Goal: Transaction & Acquisition: Purchase product/service

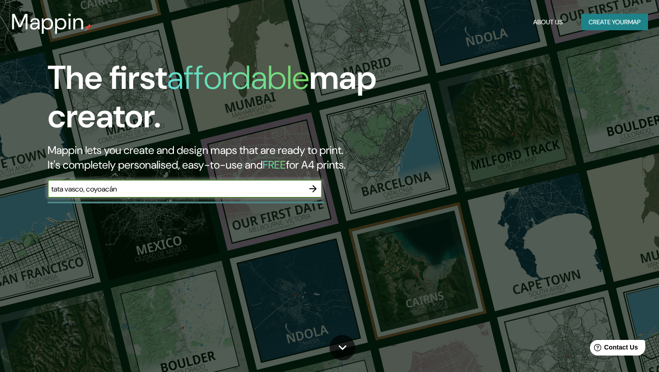
type input "tata vasco, coyoacán"
click at [146, 194] on div "tata vasco, coyoacán ​" at bounding box center [185, 188] width 275 height 18
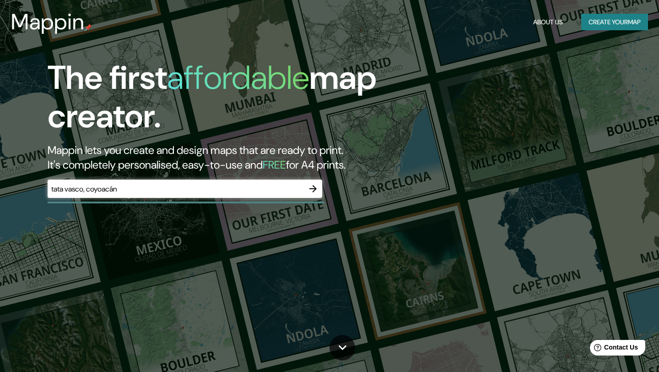
click at [146, 194] on div "tata vasco, coyoacán ​" at bounding box center [185, 188] width 275 height 18
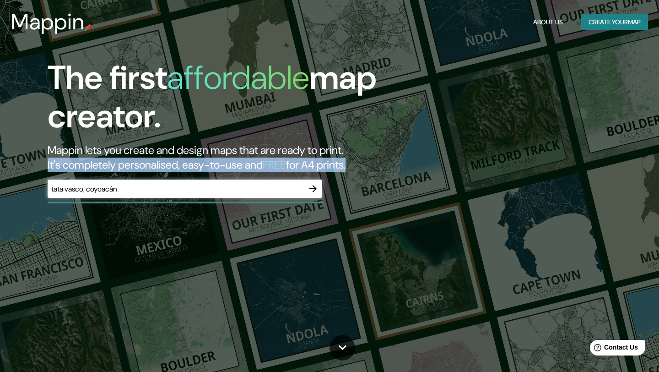
click at [146, 194] on div "tata vasco, coyoacán ​" at bounding box center [185, 188] width 275 height 18
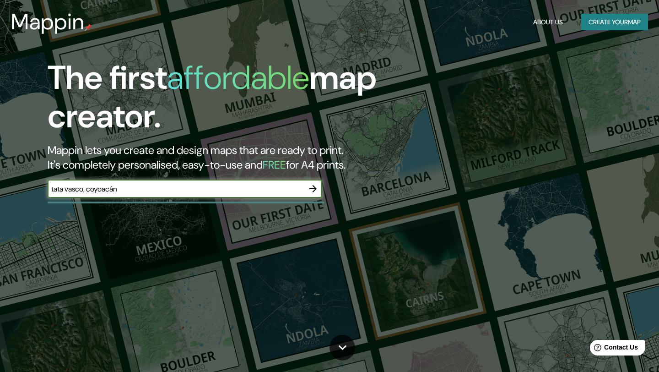
click at [139, 191] on input "tata vasco, coyoacán" at bounding box center [176, 189] width 256 height 11
click at [611, 26] on button "Create your map" at bounding box center [614, 22] width 67 height 17
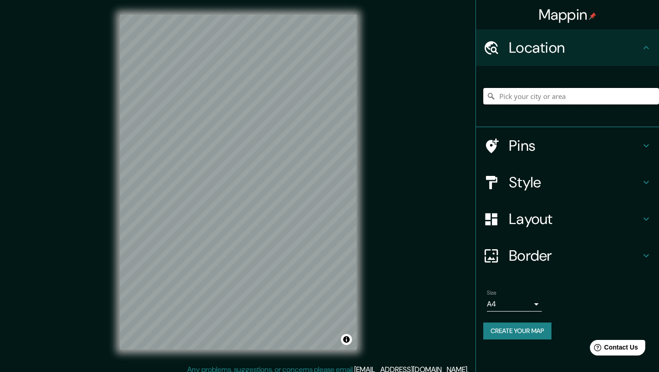
click at [569, 95] on input "Pick your city or area" at bounding box center [571, 96] width 176 height 16
paste input "tata vasco, coyoacán"
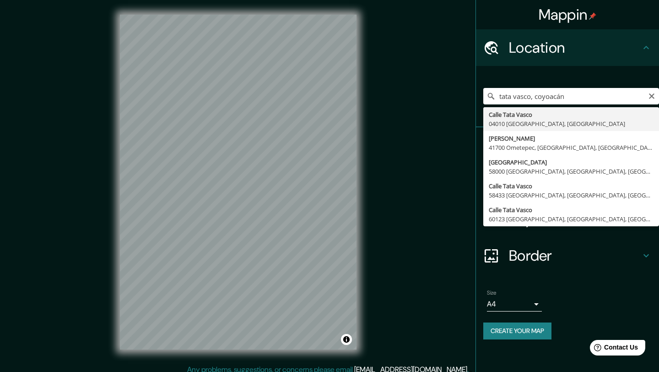
type input "[GEOGRAPHIC_DATA], [GEOGRAPHIC_DATA]"
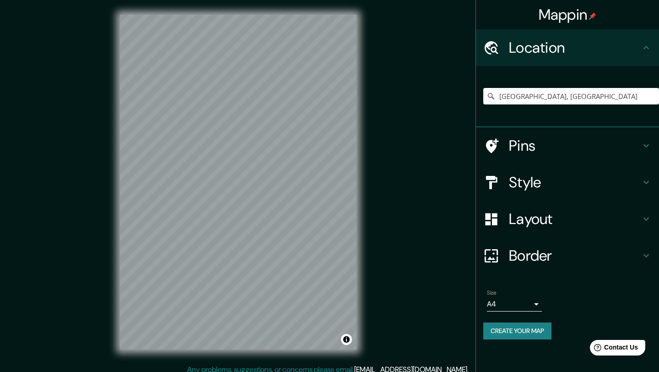
click at [552, 144] on h4 "Pins" at bounding box center [575, 145] width 132 height 18
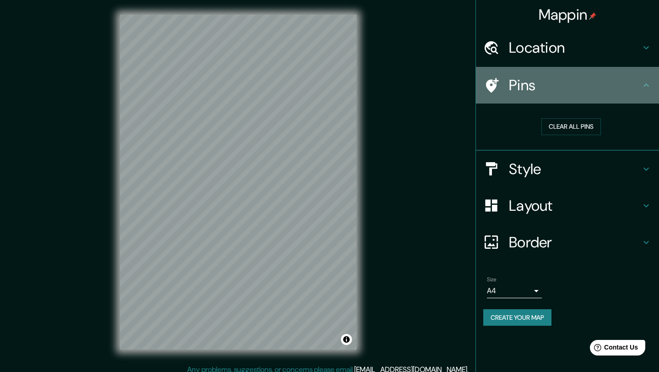
click at [487, 79] on icon at bounding box center [491, 85] width 16 height 16
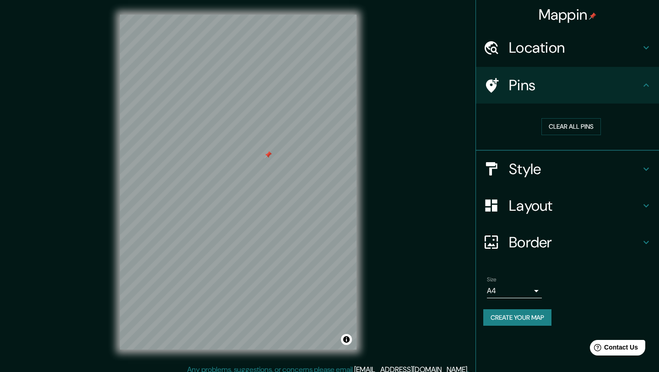
click at [264, 158] on div at bounding box center [267, 154] width 7 height 7
click at [563, 162] on h4 "Style" at bounding box center [575, 169] width 132 height 18
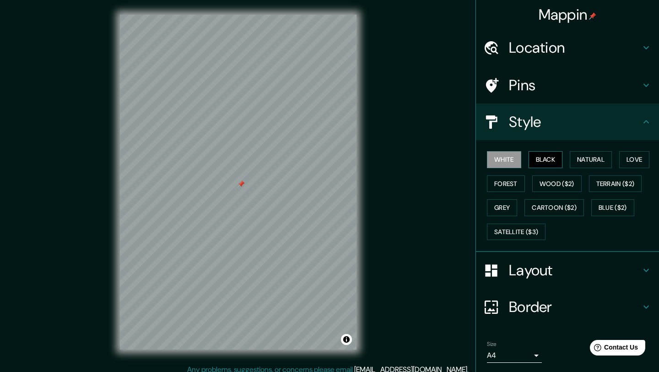
click at [556, 167] on button "Black" at bounding box center [546, 159] width 34 height 17
click at [588, 163] on button "Natural" at bounding box center [591, 159] width 42 height 17
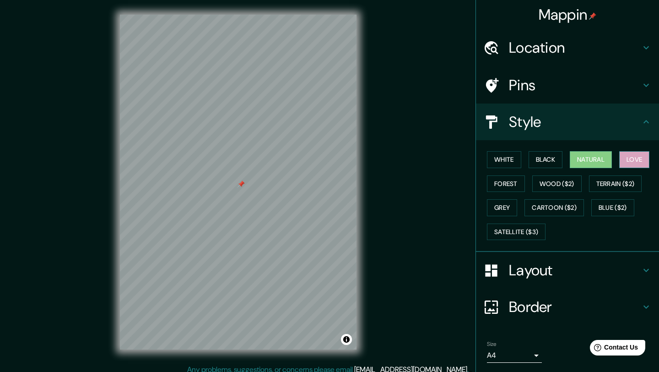
click at [625, 162] on button "Love" at bounding box center [634, 159] width 30 height 17
click at [515, 185] on button "Forest" at bounding box center [506, 183] width 38 height 17
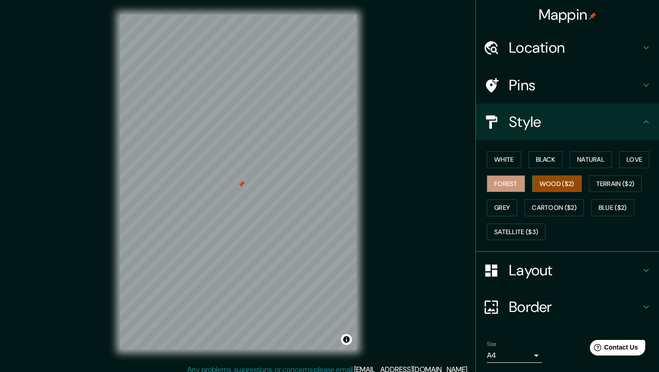
click at [563, 189] on button "Wood ($2)" at bounding box center [556, 183] width 49 height 17
click at [609, 186] on button "Terrain ($2)" at bounding box center [615, 183] width 53 height 17
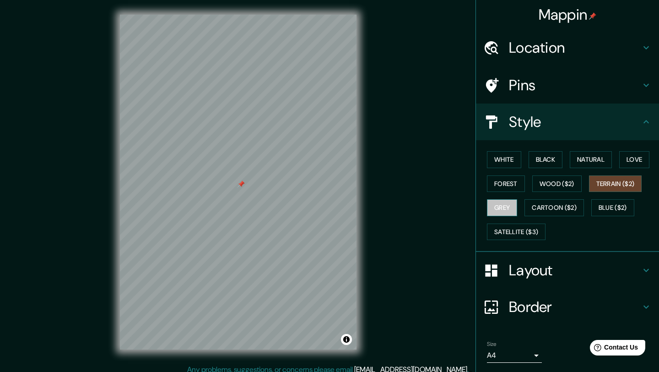
click at [496, 206] on button "Grey" at bounding box center [502, 207] width 30 height 17
click at [552, 210] on button "Cartoon ($2)" at bounding box center [553, 207] width 59 height 17
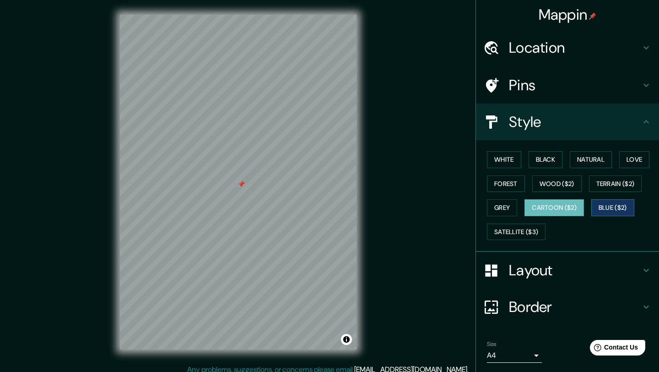
click at [609, 212] on button "Blue ($2)" at bounding box center [612, 207] width 43 height 17
click at [526, 236] on button "Satellite ($3)" at bounding box center [516, 231] width 59 height 17
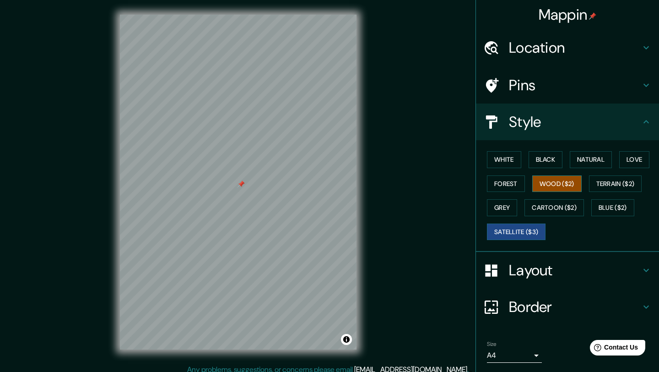
click at [567, 182] on button "Wood ($2)" at bounding box center [556, 183] width 49 height 17
click at [506, 162] on button "White" at bounding box center [504, 159] width 34 height 17
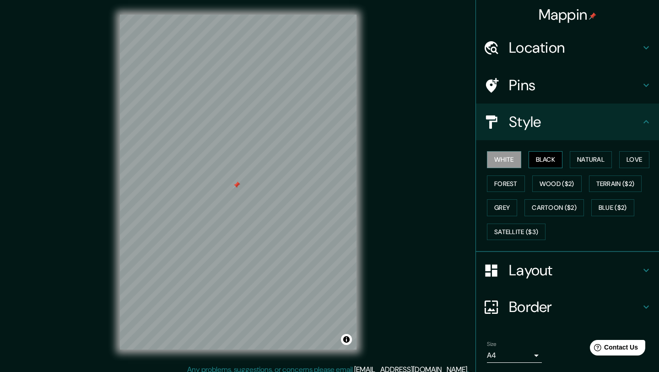
click at [540, 157] on button "Black" at bounding box center [546, 159] width 34 height 17
click at [587, 158] on button "Natural" at bounding box center [591, 159] width 42 height 17
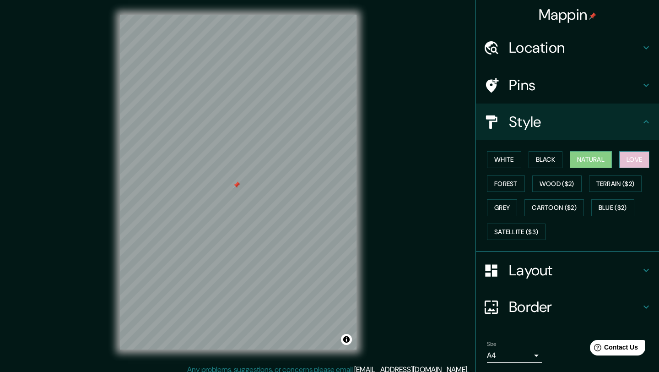
click at [640, 157] on button "Love" at bounding box center [634, 159] width 30 height 17
click at [510, 184] on button "Forest" at bounding box center [506, 183] width 38 height 17
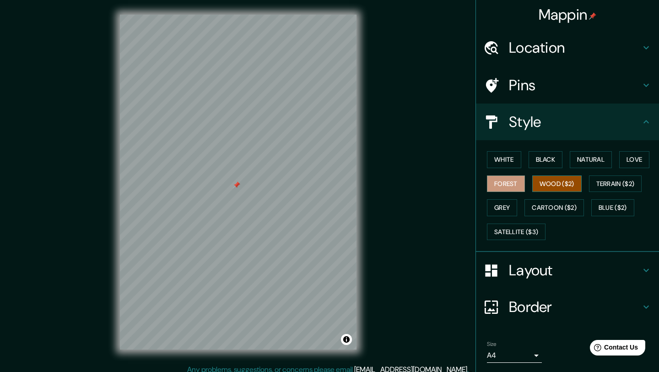
click at [578, 183] on button "Wood ($2)" at bounding box center [556, 183] width 49 height 17
click at [615, 189] on button "Terrain ($2)" at bounding box center [615, 183] width 53 height 17
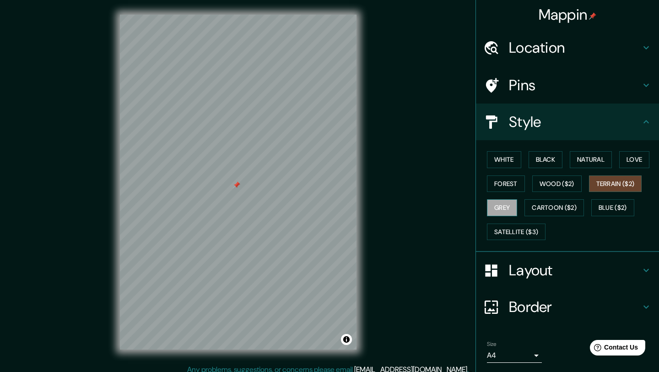
click at [500, 206] on button "Grey" at bounding box center [502, 207] width 30 height 17
click at [548, 216] on div "White Black Natural Love Forest Wood ($2) Terrain ($2) Grey Cartoon ($2) Blue (…" at bounding box center [571, 195] width 176 height 96
click at [551, 214] on button "Cartoon ($2)" at bounding box center [553, 207] width 59 height 17
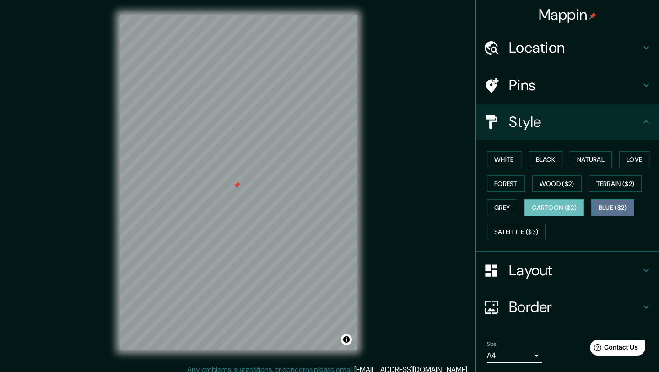
click at [613, 210] on button "Blue ($2)" at bounding box center [612, 207] width 43 height 17
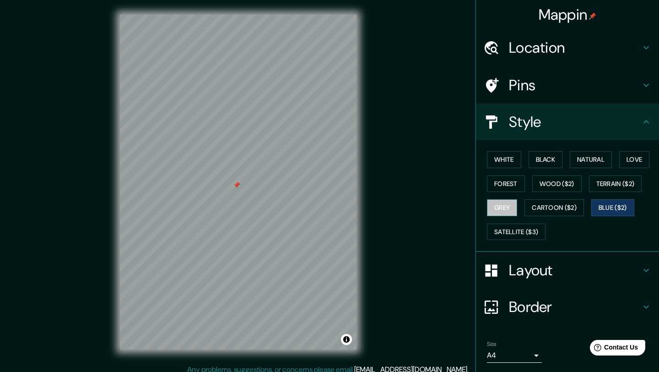
click at [506, 210] on button "Grey" at bounding box center [502, 207] width 30 height 17
click at [520, 186] on button "Forest" at bounding box center [506, 183] width 38 height 17
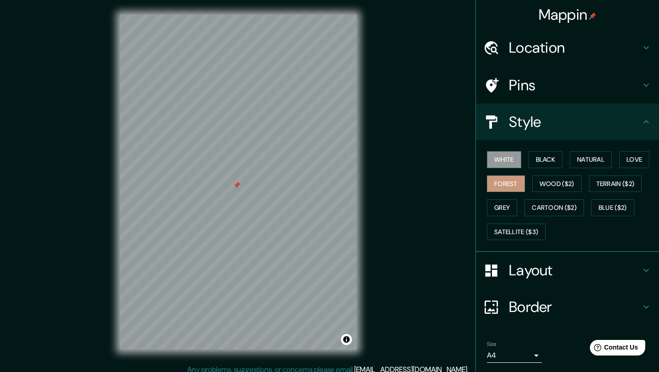
click at [509, 157] on button "White" at bounding box center [504, 159] width 34 height 17
click at [544, 163] on button "Black" at bounding box center [546, 159] width 34 height 17
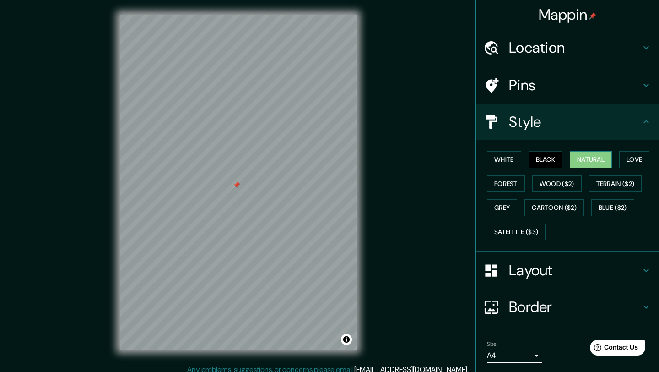
click at [592, 162] on button "Natural" at bounding box center [591, 159] width 42 height 17
click at [648, 167] on button "Love" at bounding box center [634, 159] width 30 height 17
click at [563, 275] on h4 "Layout" at bounding box center [575, 270] width 132 height 18
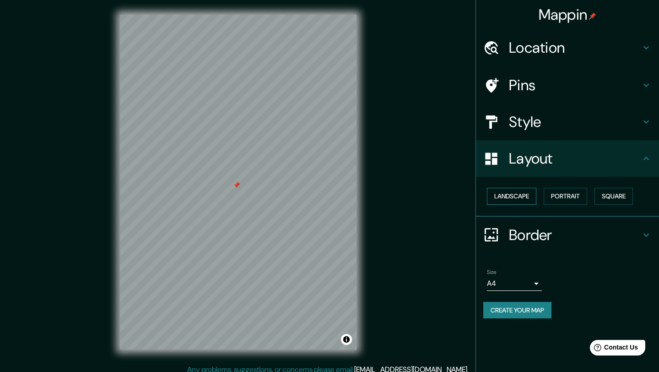
click at [536, 196] on button "Landscape" at bounding box center [511, 196] width 49 height 17
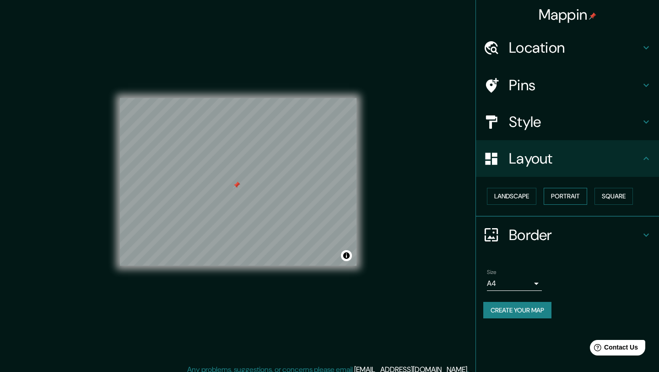
click at [563, 198] on button "Portrait" at bounding box center [565, 196] width 43 height 17
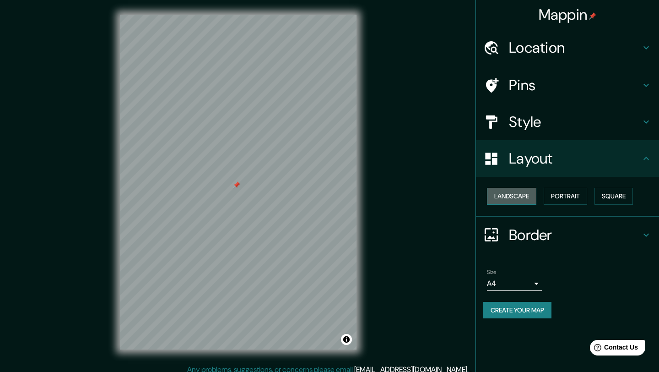
click at [527, 188] on button "Landscape" at bounding box center [511, 196] width 49 height 17
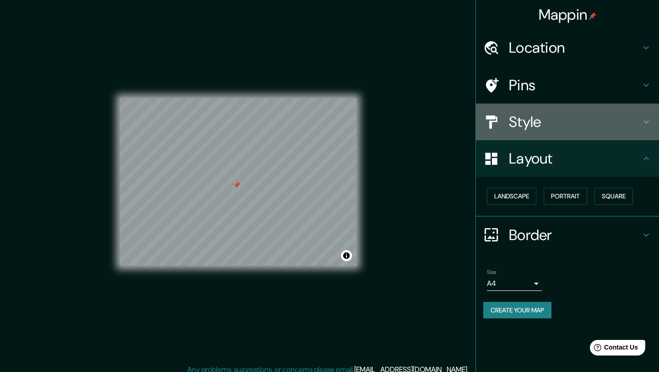
click at [556, 133] on div "Style" at bounding box center [567, 121] width 183 height 37
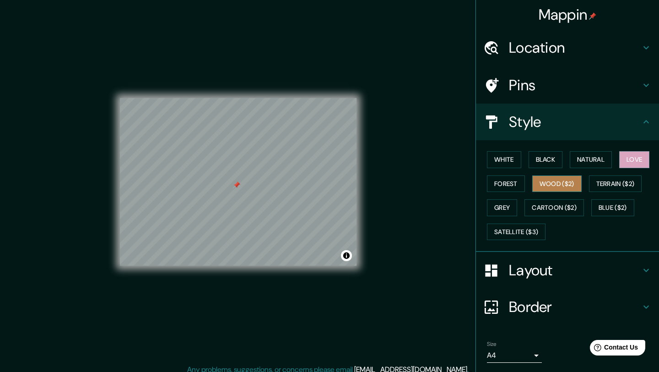
click at [557, 187] on button "Wood ($2)" at bounding box center [556, 183] width 49 height 17
click at [610, 211] on button "Blue ($2)" at bounding box center [612, 207] width 43 height 17
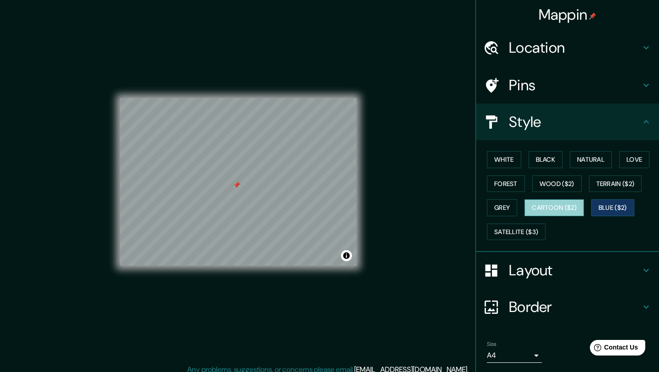
click at [572, 209] on button "Cartoon ($2)" at bounding box center [553, 207] width 59 height 17
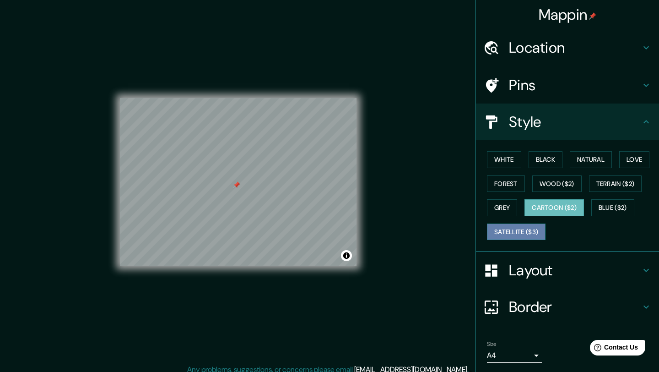
click at [497, 230] on button "Satellite ($3)" at bounding box center [516, 231] width 59 height 17
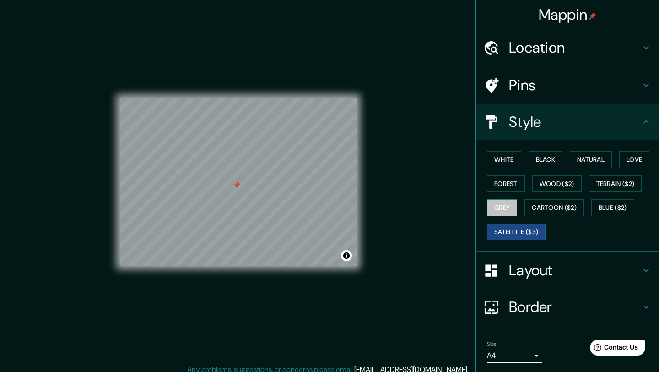
click at [499, 213] on button "Grey" at bounding box center [502, 207] width 30 height 17
click at [508, 188] on button "Forest" at bounding box center [506, 183] width 38 height 17
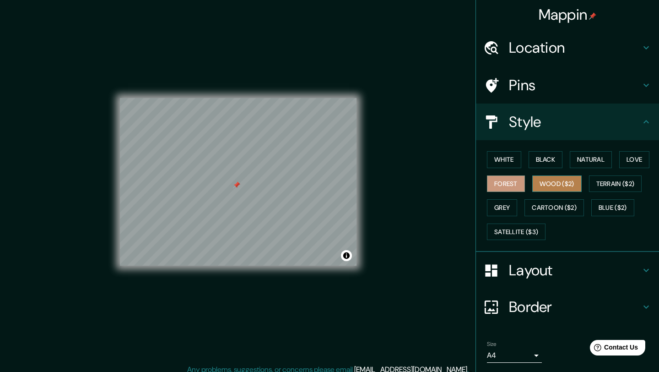
click at [561, 188] on button "Wood ($2)" at bounding box center [556, 183] width 49 height 17
click at [519, 184] on button "Forest" at bounding box center [506, 183] width 38 height 17
click at [541, 190] on button "Wood ($2)" at bounding box center [556, 183] width 49 height 17
click at [497, 182] on button "Forest" at bounding box center [506, 183] width 38 height 17
click at [557, 188] on button "Wood ($2)" at bounding box center [556, 183] width 49 height 17
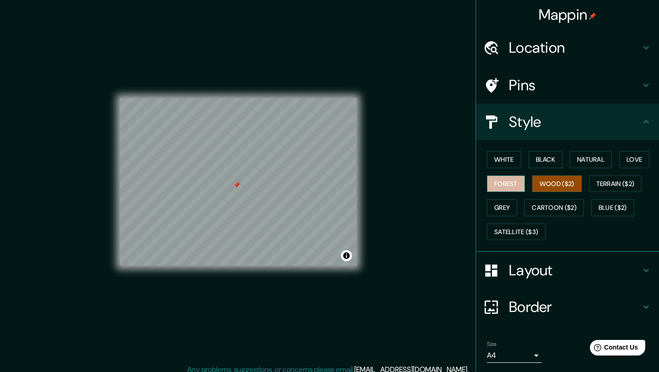
click at [517, 180] on button "Forest" at bounding box center [506, 183] width 38 height 17
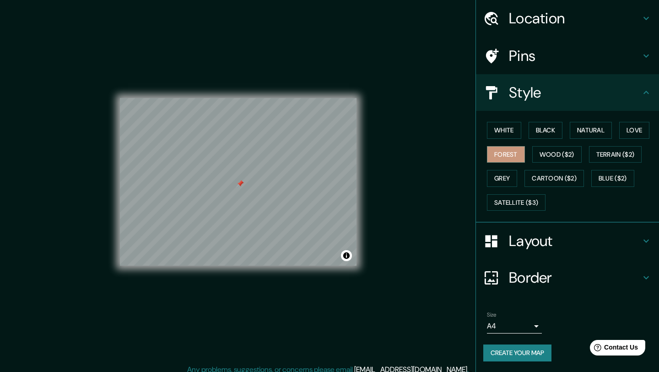
click at [535, 322] on body "Mappin Location [GEOGRAPHIC_DATA], [GEOGRAPHIC_DATA] Pins Style White Black Nat…" at bounding box center [329, 186] width 659 height 372
click at [576, 321] on div at bounding box center [329, 186] width 659 height 372
click at [594, 19] on h4 "Location" at bounding box center [575, 18] width 132 height 18
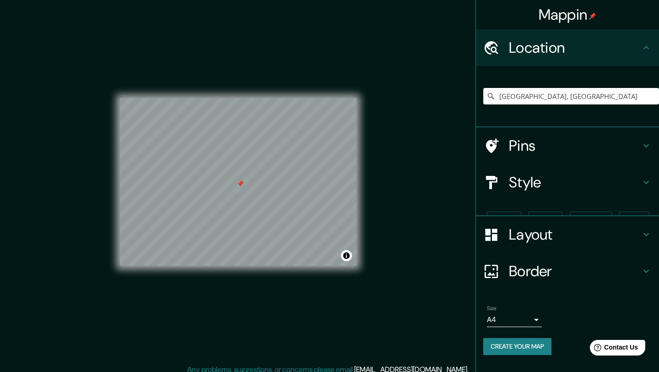
scroll to position [0, 0]
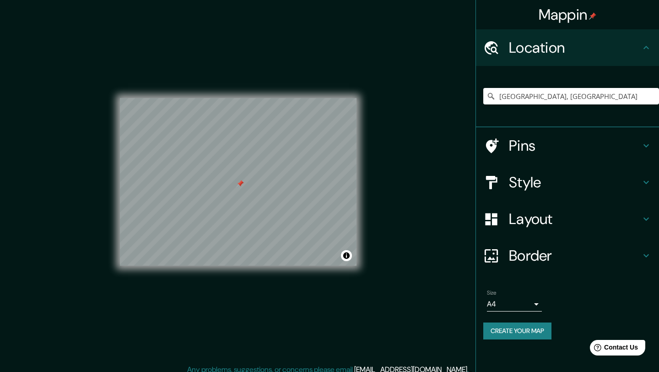
click at [596, 49] on h4 "Location" at bounding box center [575, 47] width 132 height 18
click at [619, 148] on h4 "Pins" at bounding box center [575, 145] width 132 height 18
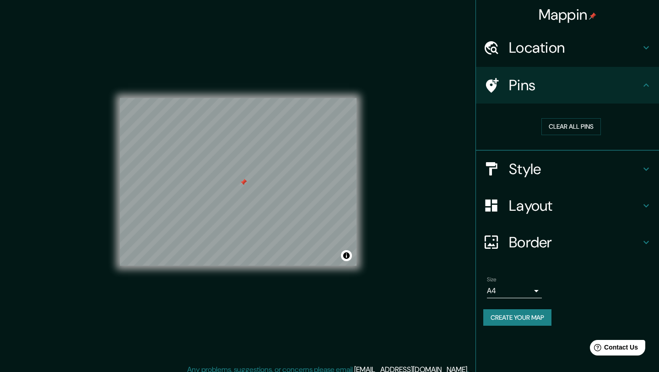
click at [570, 170] on h4 "Style" at bounding box center [575, 169] width 132 height 18
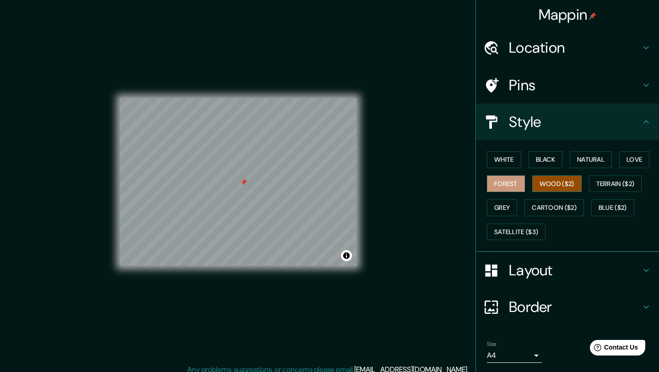
click at [561, 182] on button "Wood ($2)" at bounding box center [556, 183] width 49 height 17
click at [606, 177] on button "Terrain ($2)" at bounding box center [615, 183] width 53 height 17
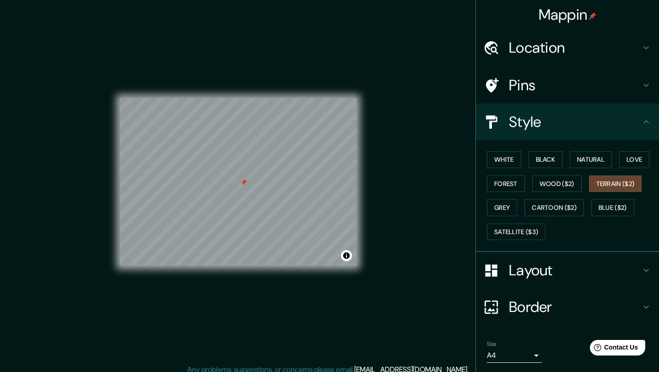
click at [518, 202] on div "White Black Natural Love Forest Wood ($2) Terrain ($2) Grey Cartoon ($2) Blue (…" at bounding box center [571, 195] width 176 height 96
click at [509, 204] on button "Grey" at bounding box center [502, 207] width 30 height 17
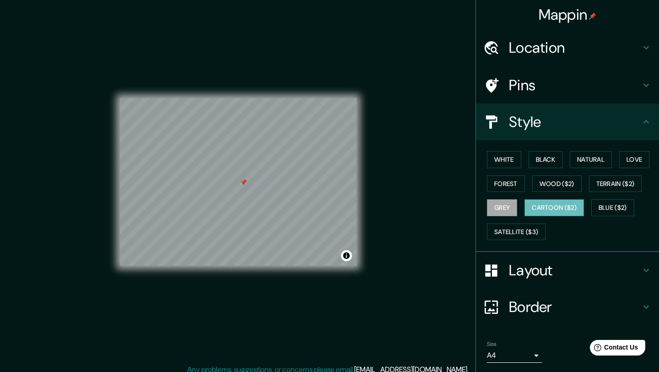
click at [530, 208] on button "Cartoon ($2)" at bounding box center [553, 207] width 59 height 17
click at [614, 210] on button "Blue ($2)" at bounding box center [612, 207] width 43 height 17
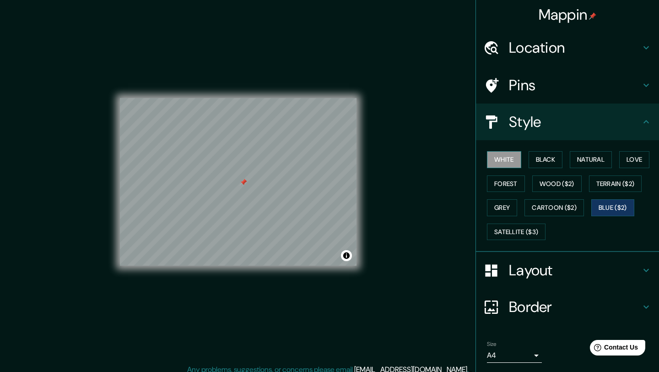
click at [504, 156] on button "White" at bounding box center [504, 159] width 34 height 17
click at [542, 159] on button "Black" at bounding box center [546, 159] width 34 height 17
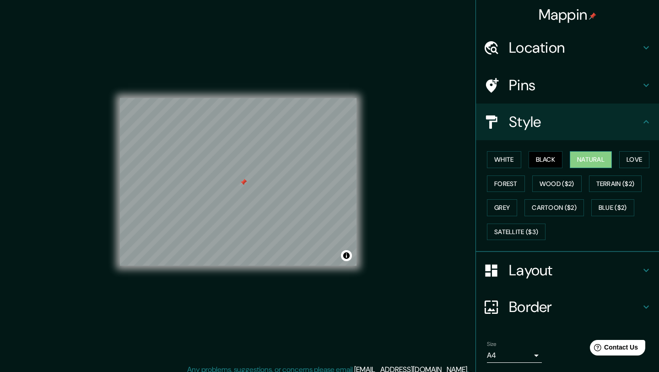
click at [598, 165] on button "Natural" at bounding box center [591, 159] width 42 height 17
click at [627, 160] on button "Love" at bounding box center [634, 159] width 30 height 17
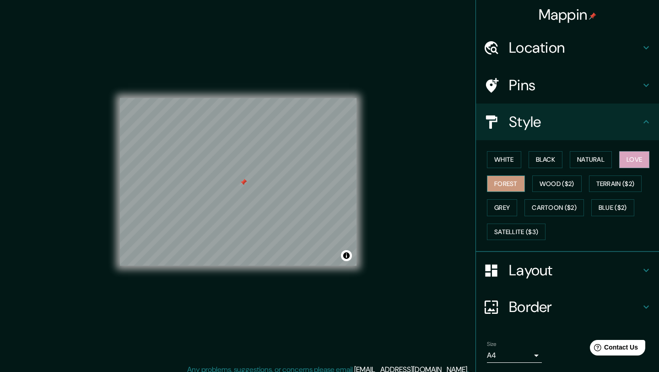
click at [518, 178] on button "Forest" at bounding box center [506, 183] width 38 height 17
click at [545, 179] on button "Wood ($2)" at bounding box center [556, 183] width 49 height 17
click at [505, 187] on button "Forest" at bounding box center [506, 183] width 38 height 17
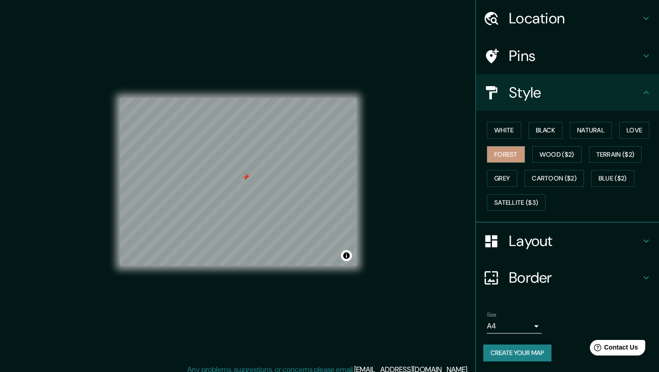
click at [525, 356] on button "Create your map" at bounding box center [517, 352] width 68 height 17
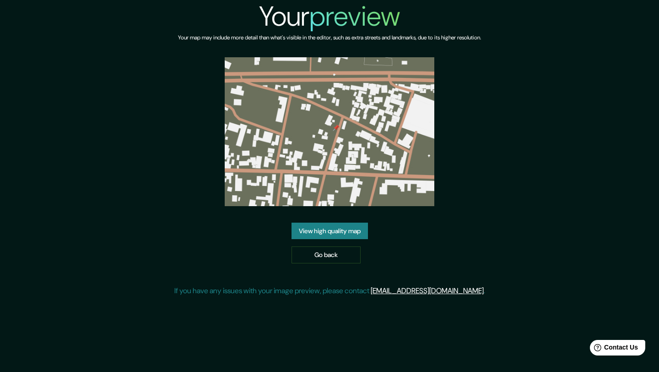
click at [342, 235] on link "View high quality map" at bounding box center [329, 230] width 76 height 17
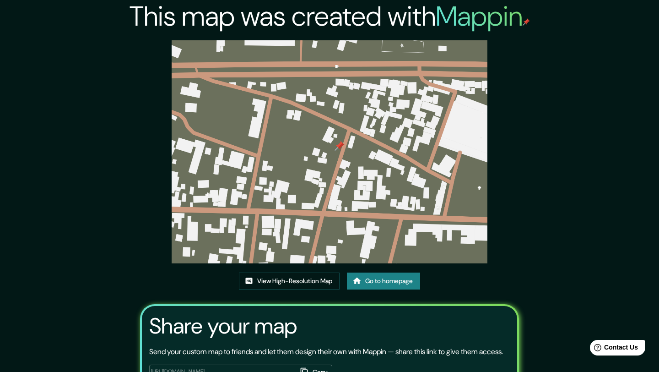
click at [314, 364] on button "Copy" at bounding box center [315, 371] width 36 height 15
click at [321, 272] on link "View High-Resolution Map" at bounding box center [289, 280] width 101 height 17
